Goal: Task Accomplishment & Management: Manage account settings

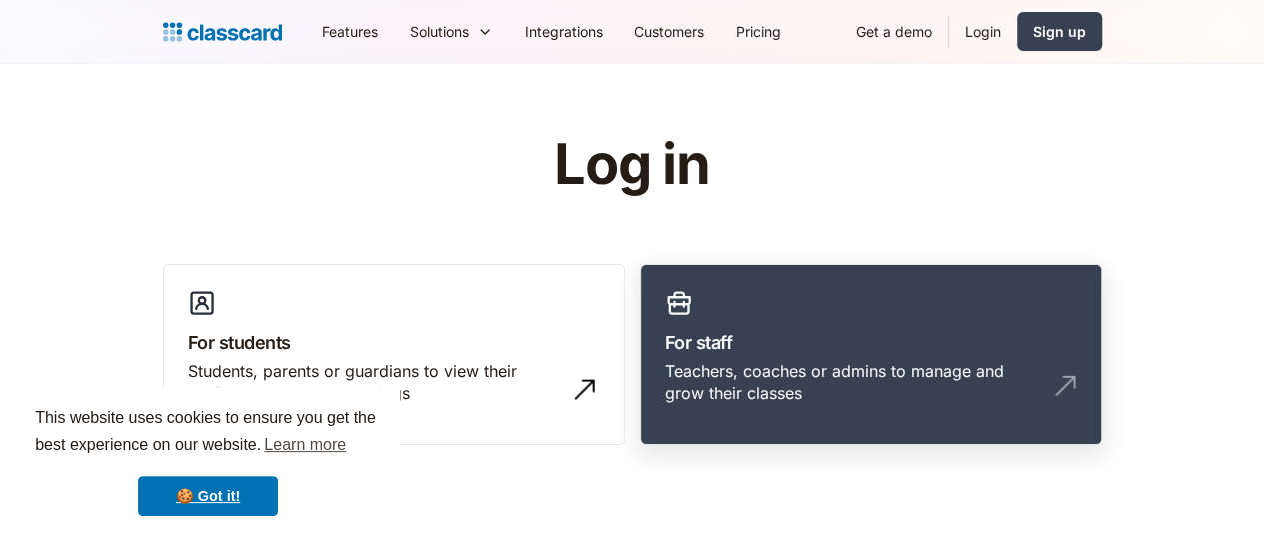
click at [815, 365] on div "Teachers, coaches or admins to manage and grow their classes" at bounding box center [851, 382] width 372 height 45
click at [773, 389] on div "Teachers, coaches or admins to manage and grow their classes" at bounding box center [871, 390] width 412 height 61
